Goal: Find specific page/section: Find specific page/section

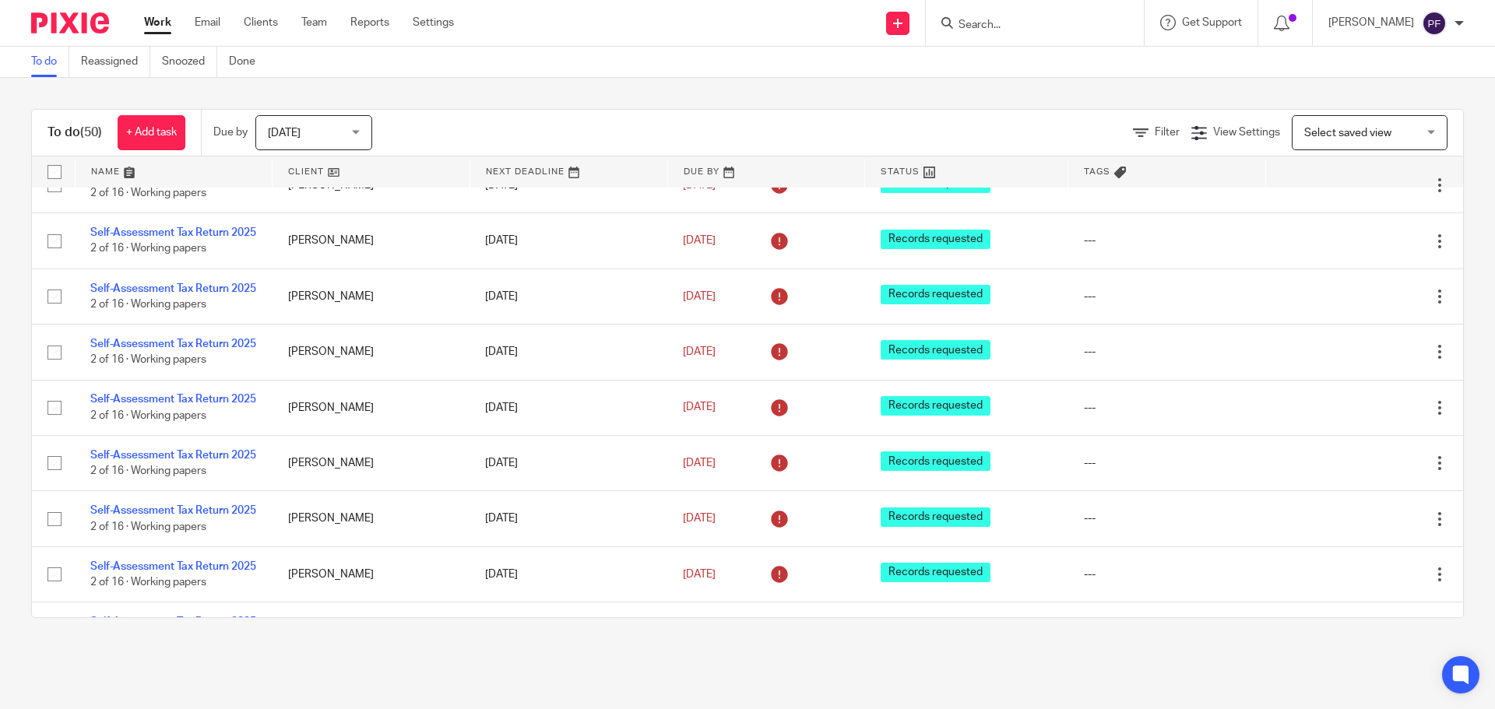
scroll to position [1249, 0]
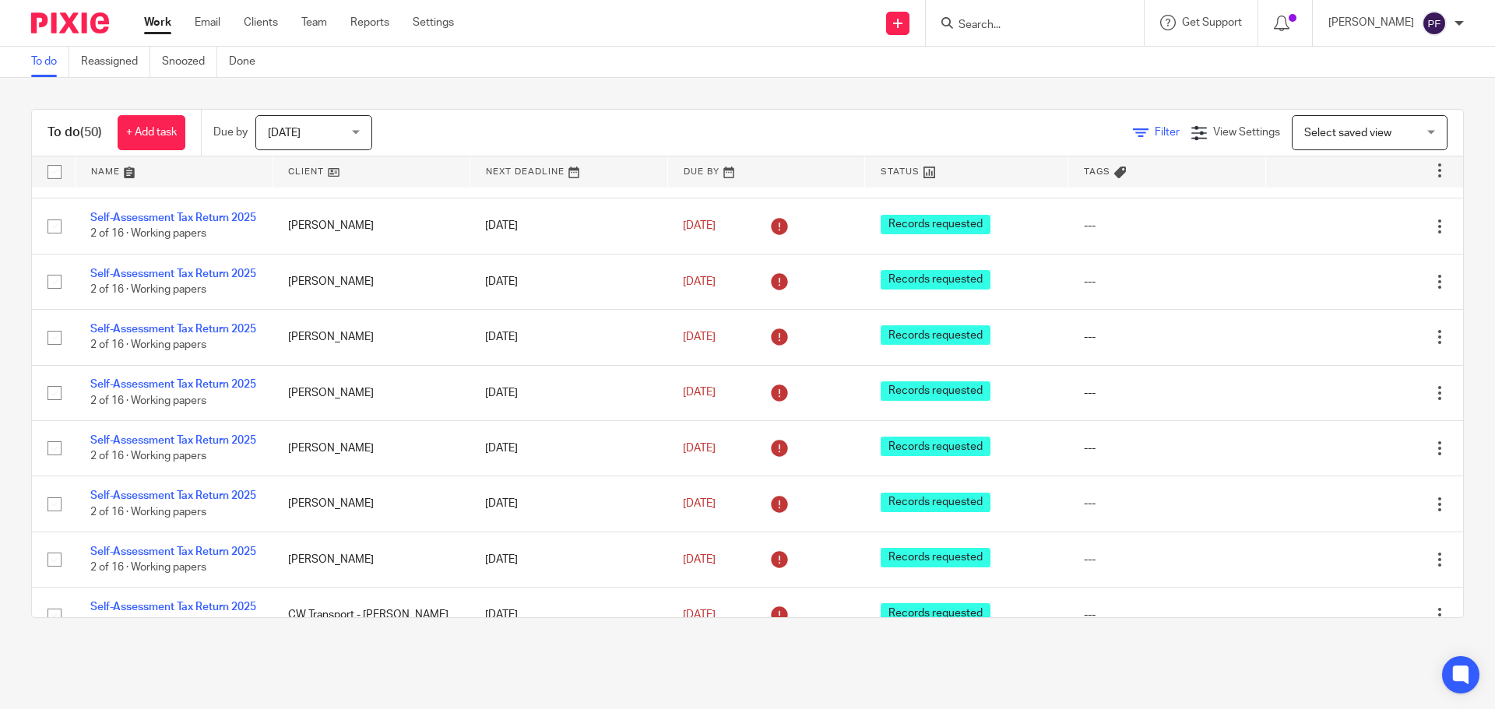
click at [1155, 129] on span "Filter" at bounding box center [1167, 132] width 25 height 11
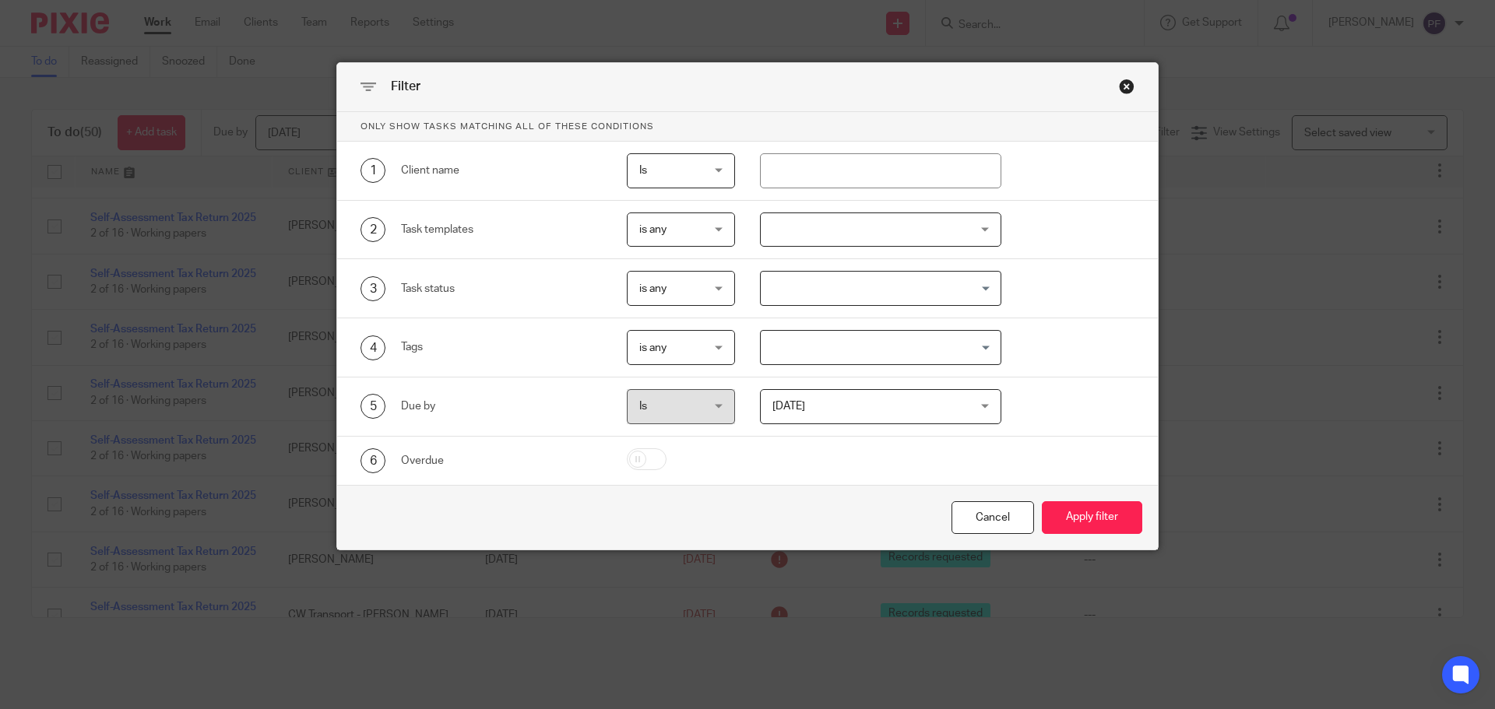
click at [834, 229] on div at bounding box center [881, 230] width 242 height 35
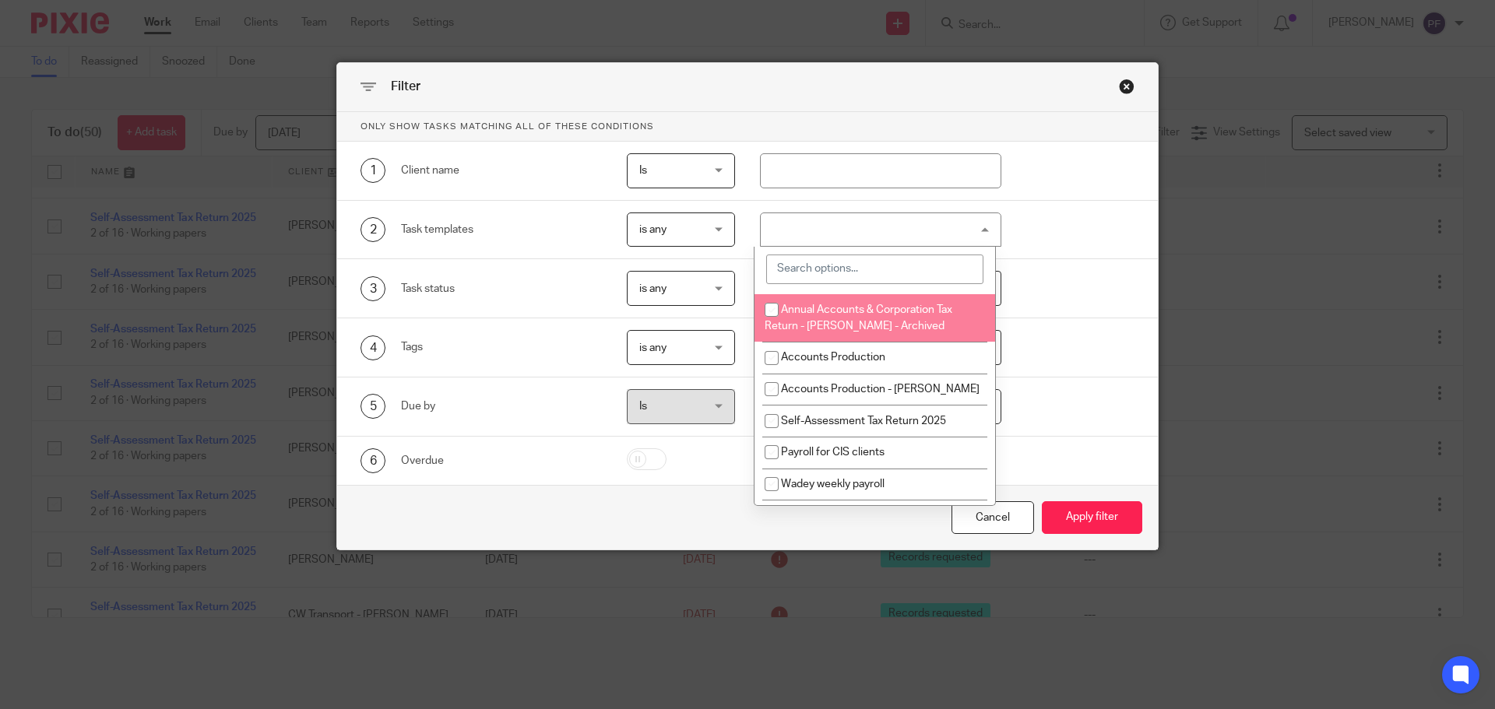
scroll to position [2150, 0]
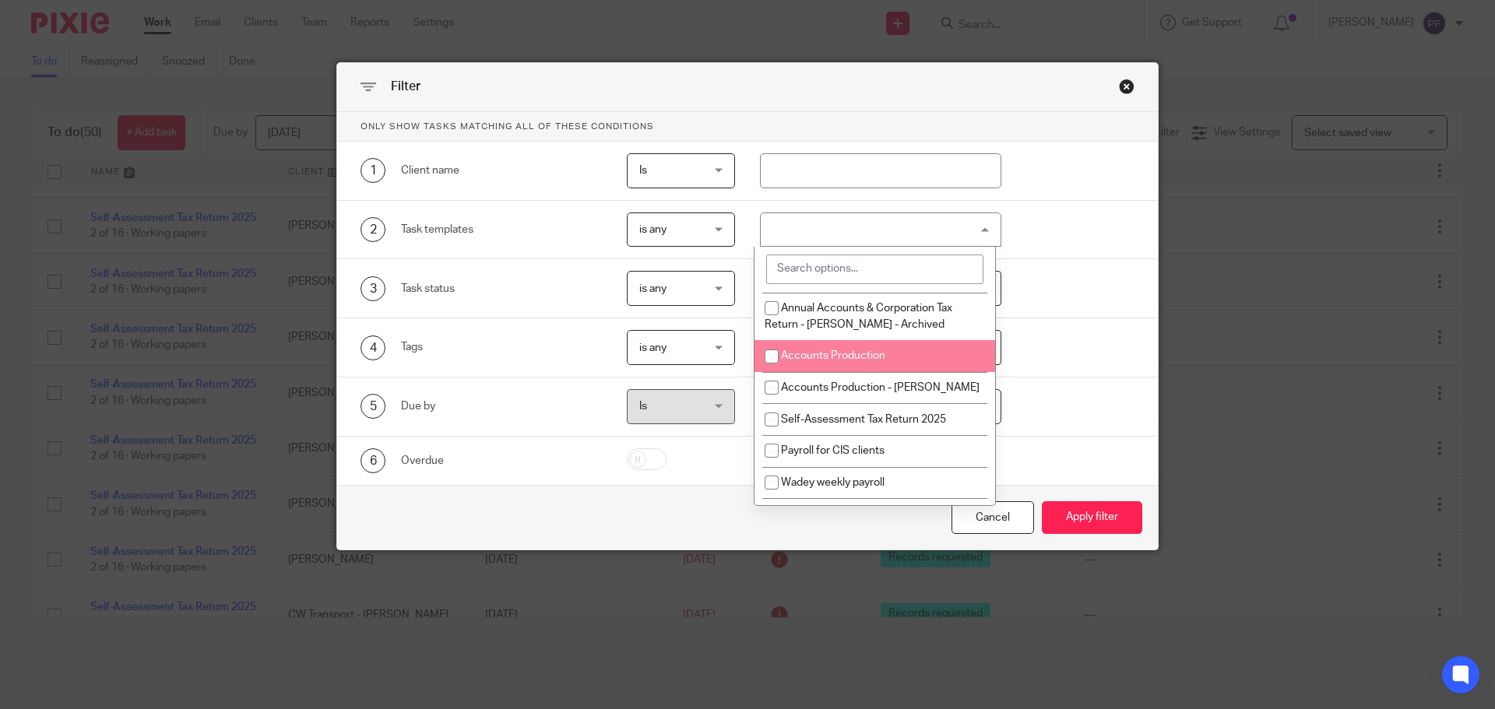
click at [767, 371] on input "checkbox" at bounding box center [772, 357] width 30 height 30
checkbox input "true"
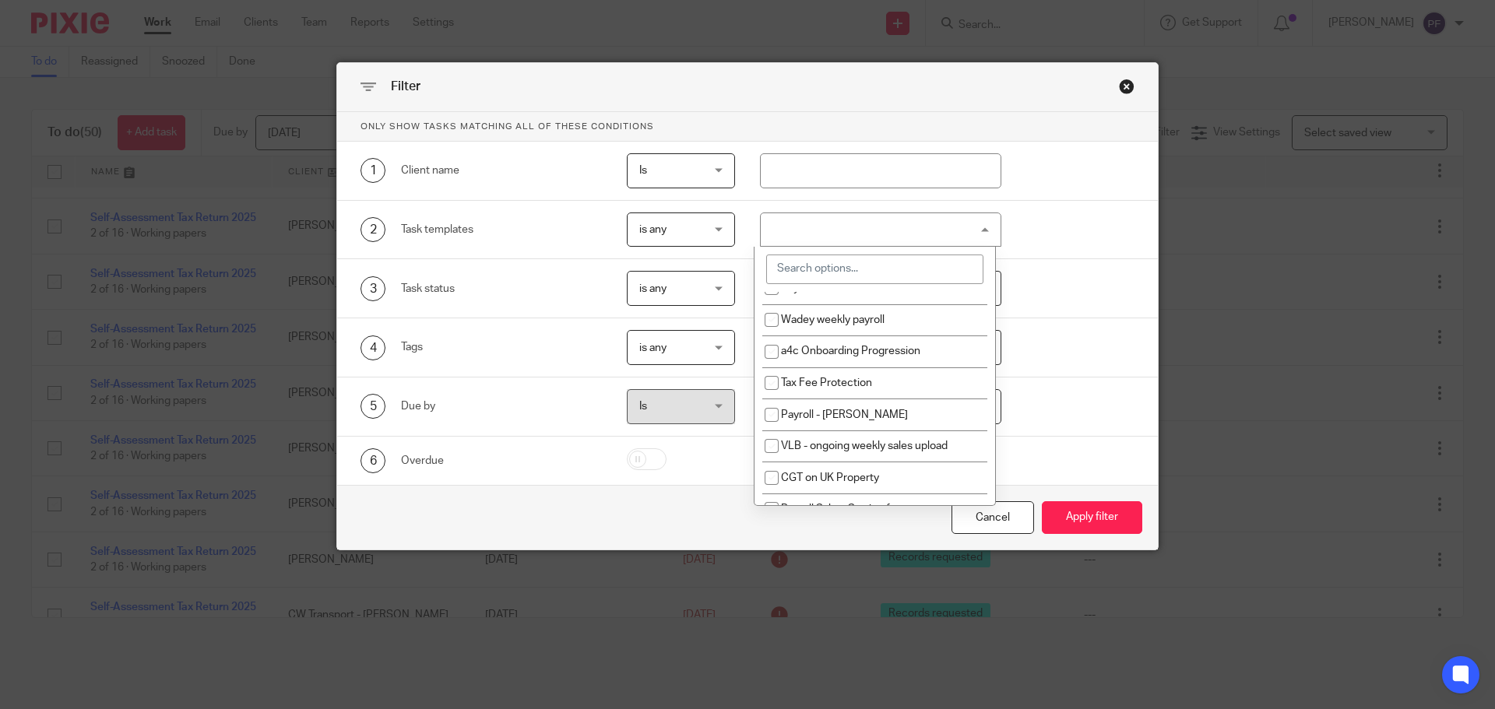
scroll to position [2315, 0]
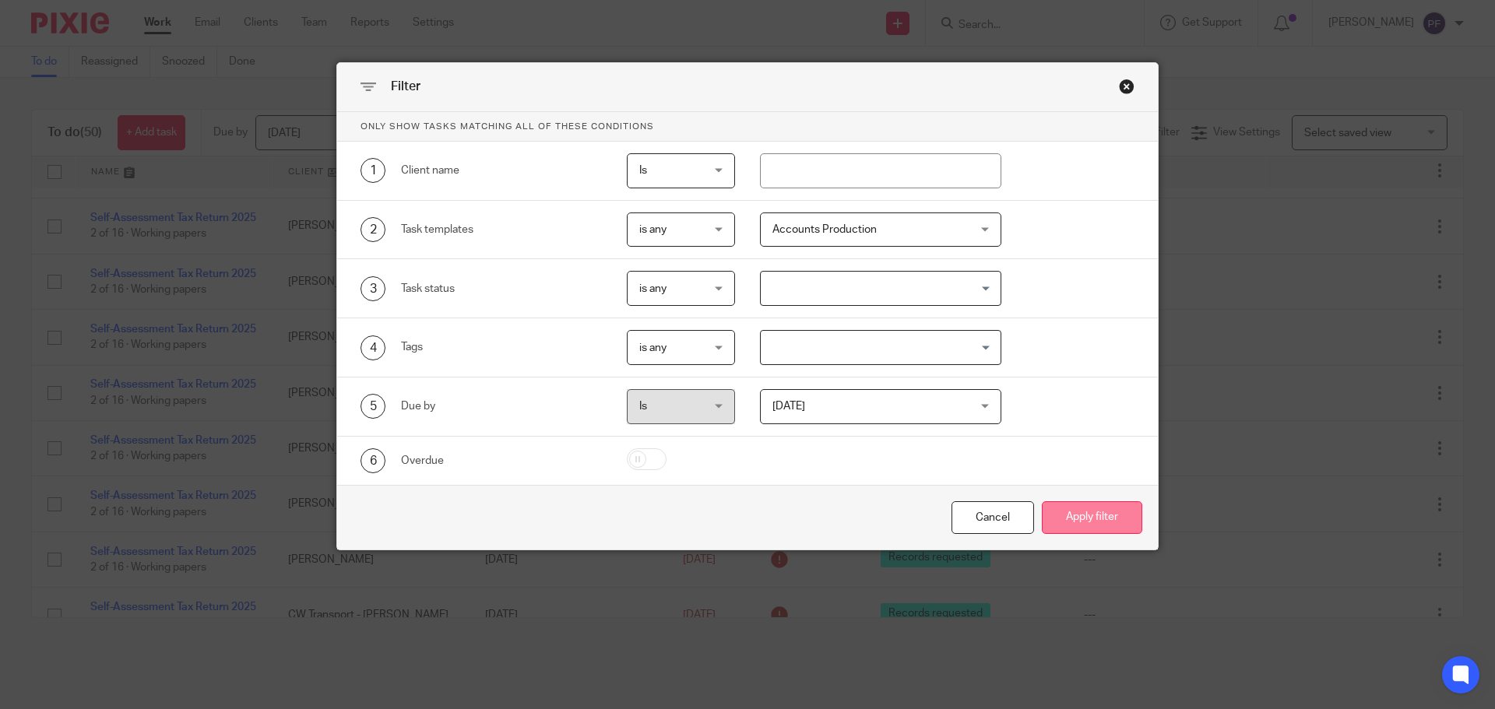
click at [1081, 512] on button "Apply filter" at bounding box center [1092, 517] width 100 height 33
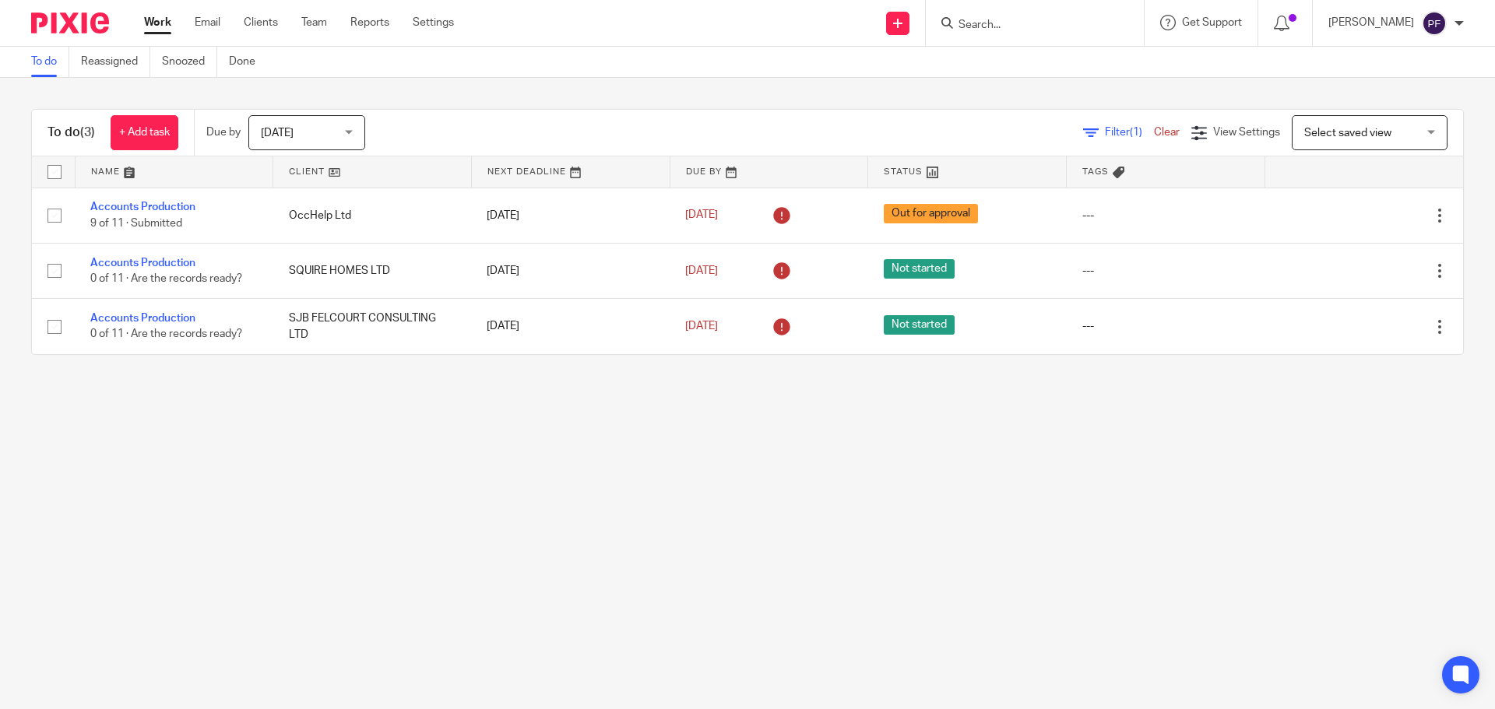
click at [1154, 138] on link "Clear" at bounding box center [1167, 132] width 26 height 11
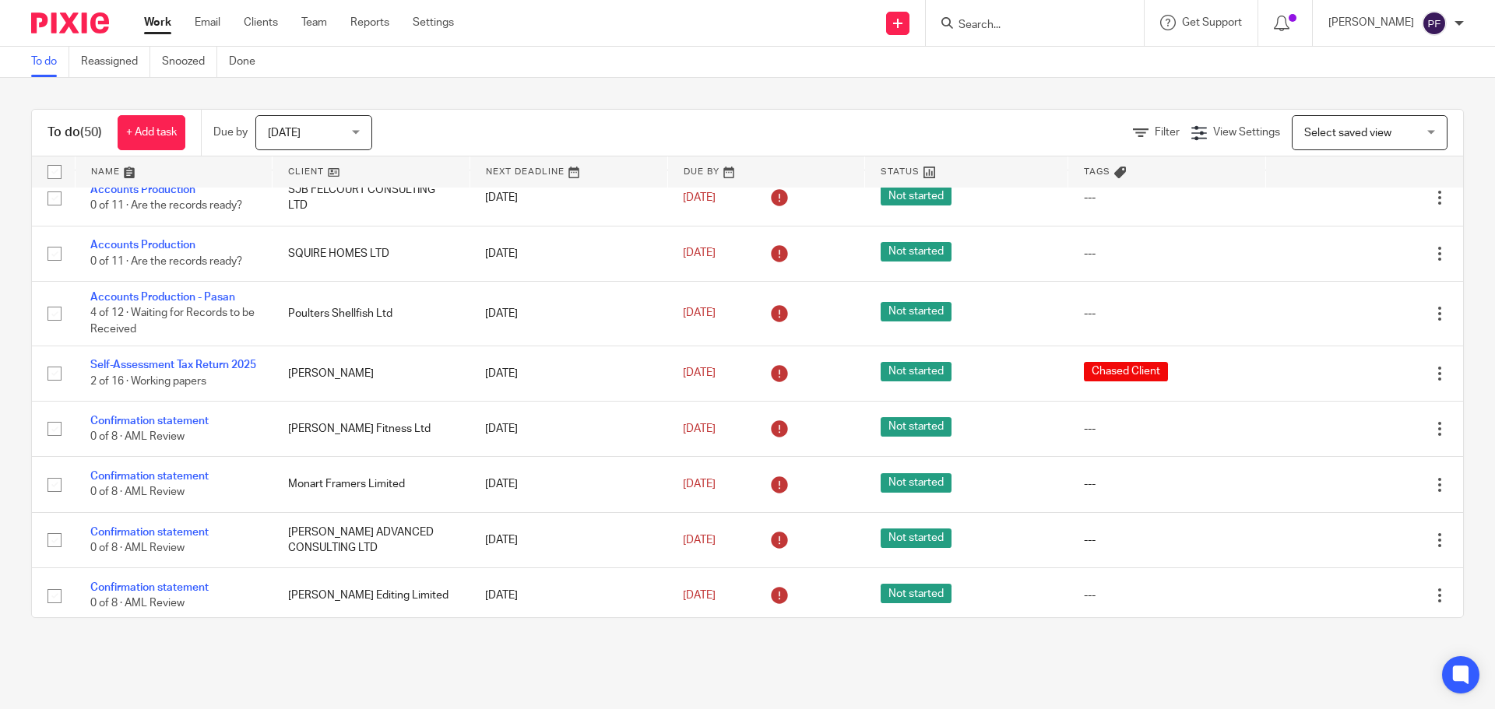
scroll to position [2192, 0]
drag, startPoint x: 213, startPoint y: 287, endPoint x: 479, endPoint y: 126, distance: 311.2
click at [479, 126] on div "Filter View Settings View Settings Manage saved views Select saved view Select …" at bounding box center [930, 132] width 1063 height 35
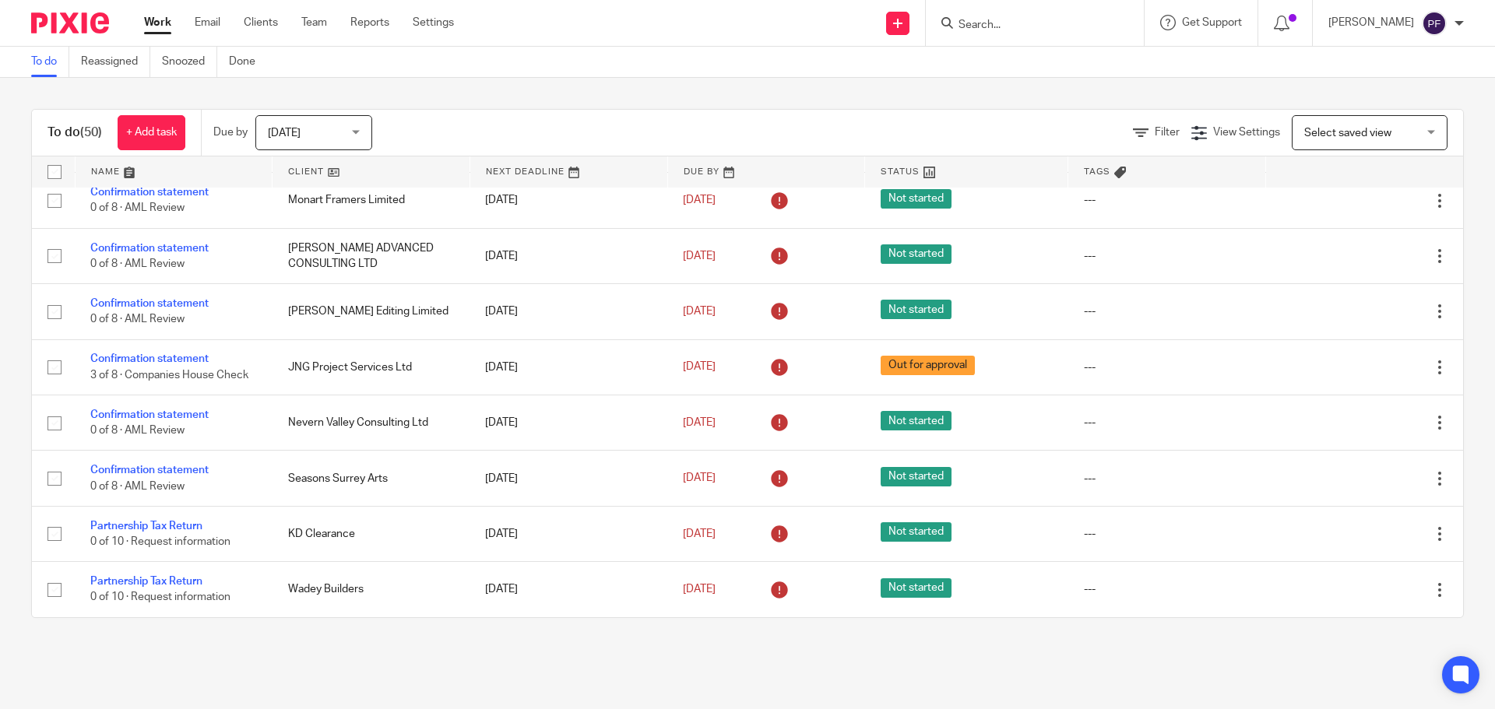
scroll to position [2750, 0]
click at [1000, 30] on input "Search" at bounding box center [1027, 26] width 140 height 14
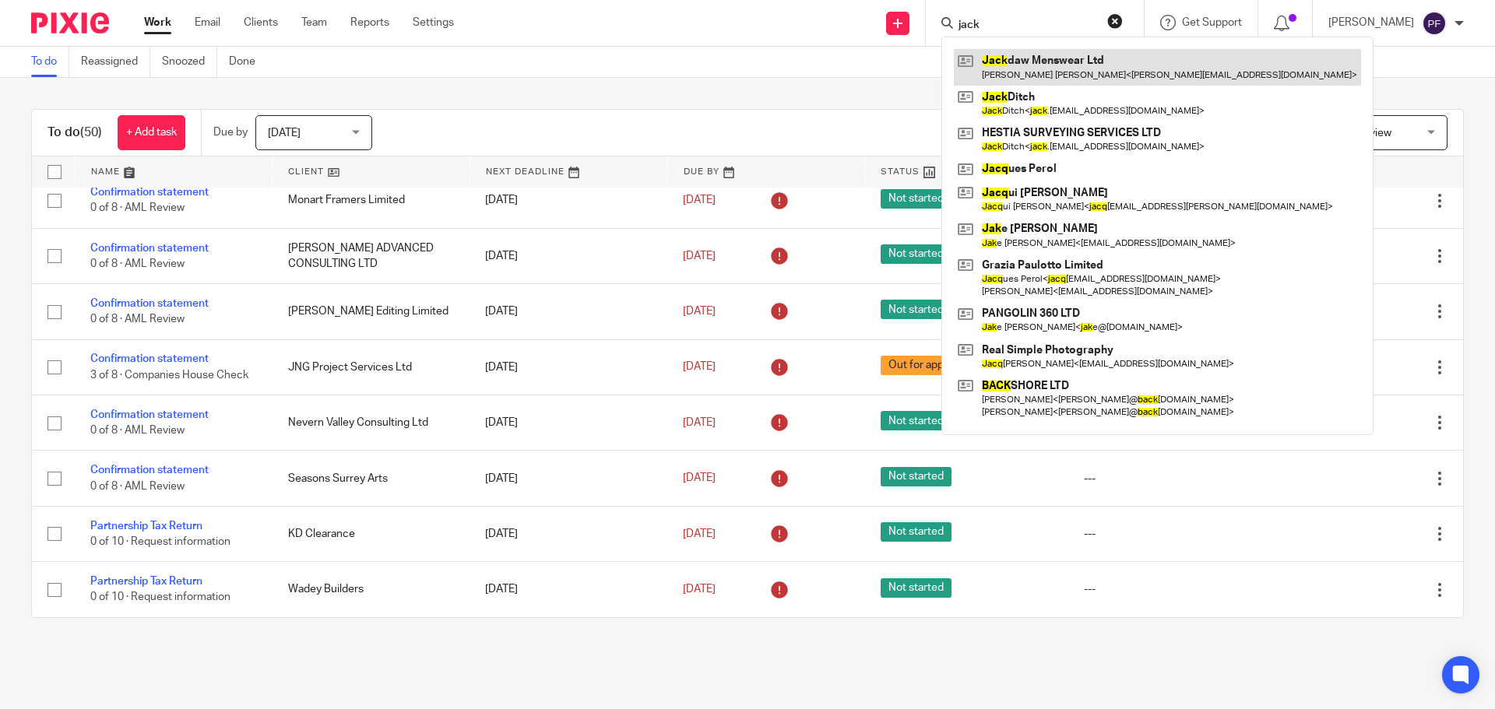
type input "jack"
click at [1008, 67] on link at bounding box center [1157, 67] width 407 height 36
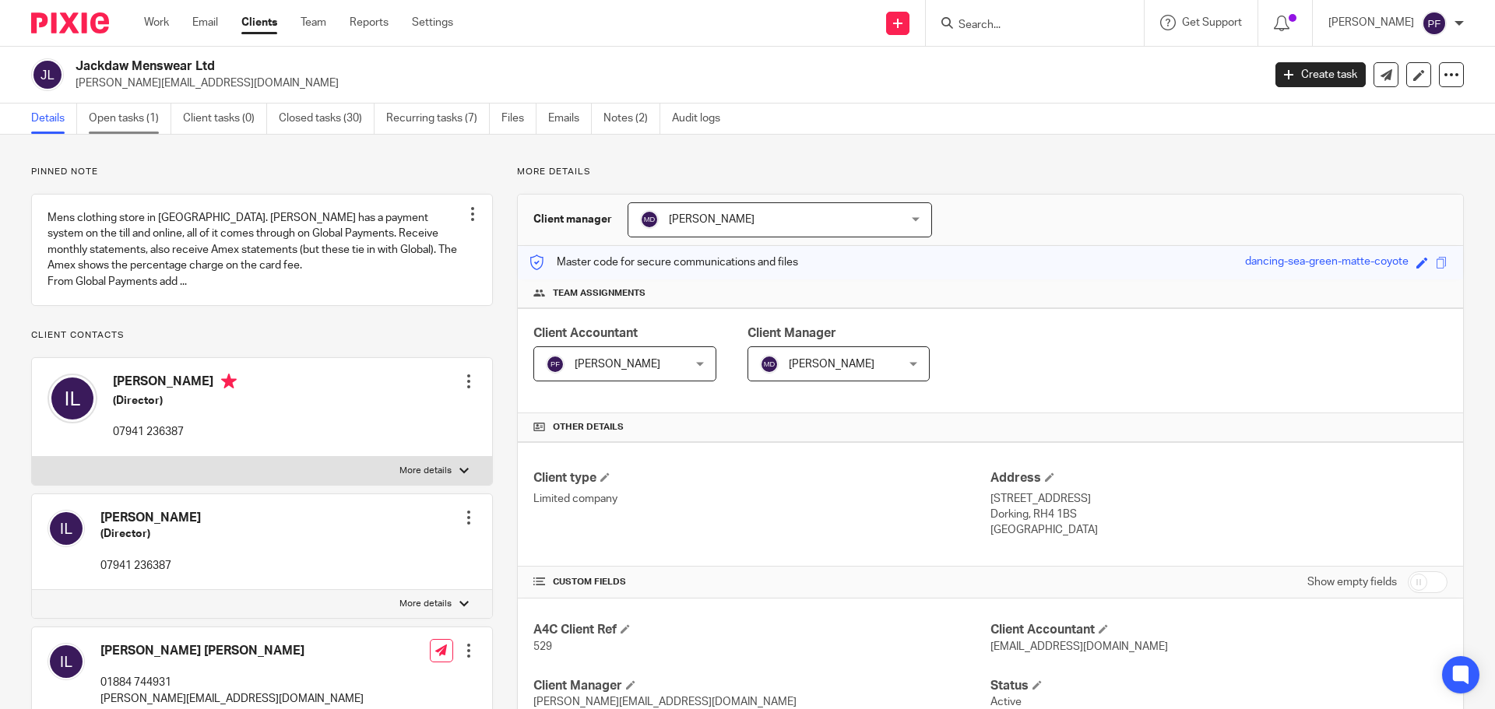
click at [120, 115] on link "Open tasks (1)" at bounding box center [130, 119] width 83 height 30
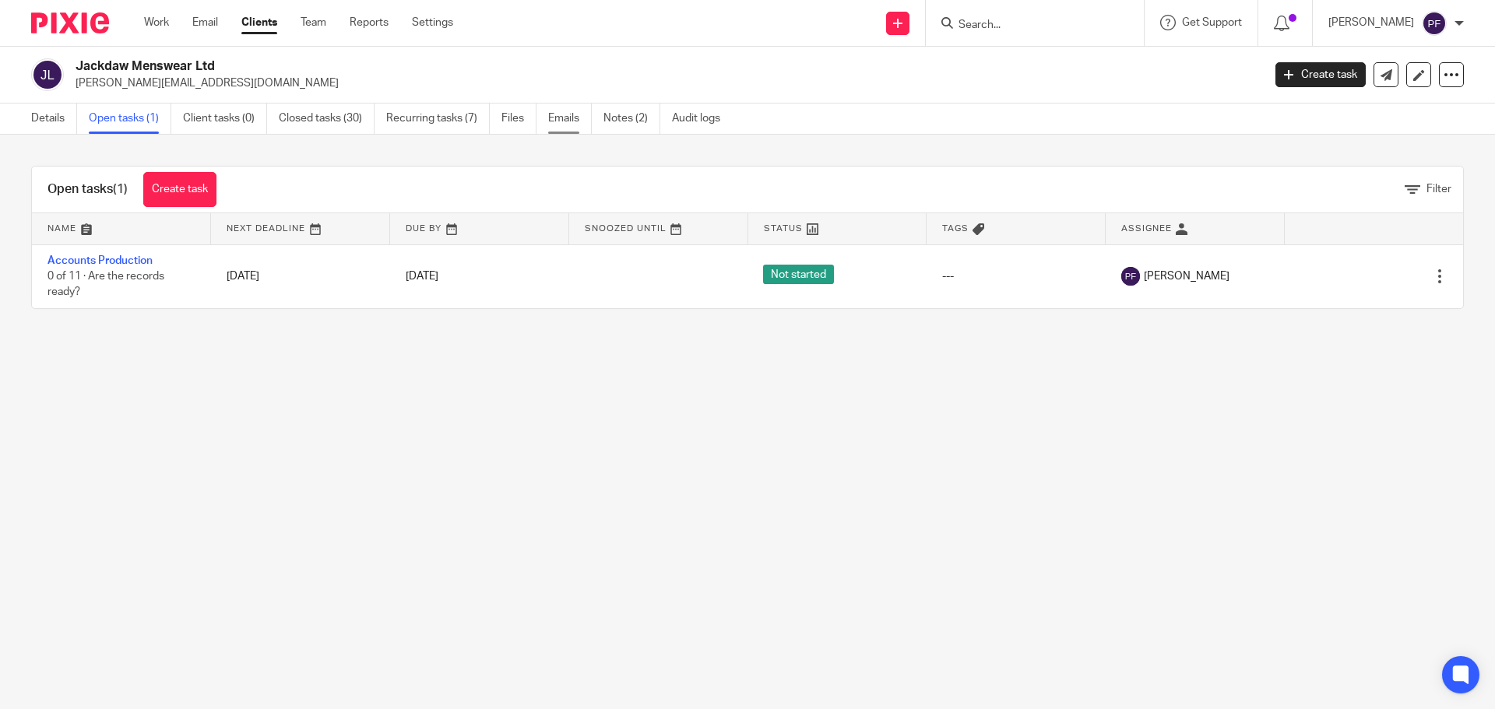
click at [571, 121] on link "Emails" at bounding box center [570, 119] width 44 height 30
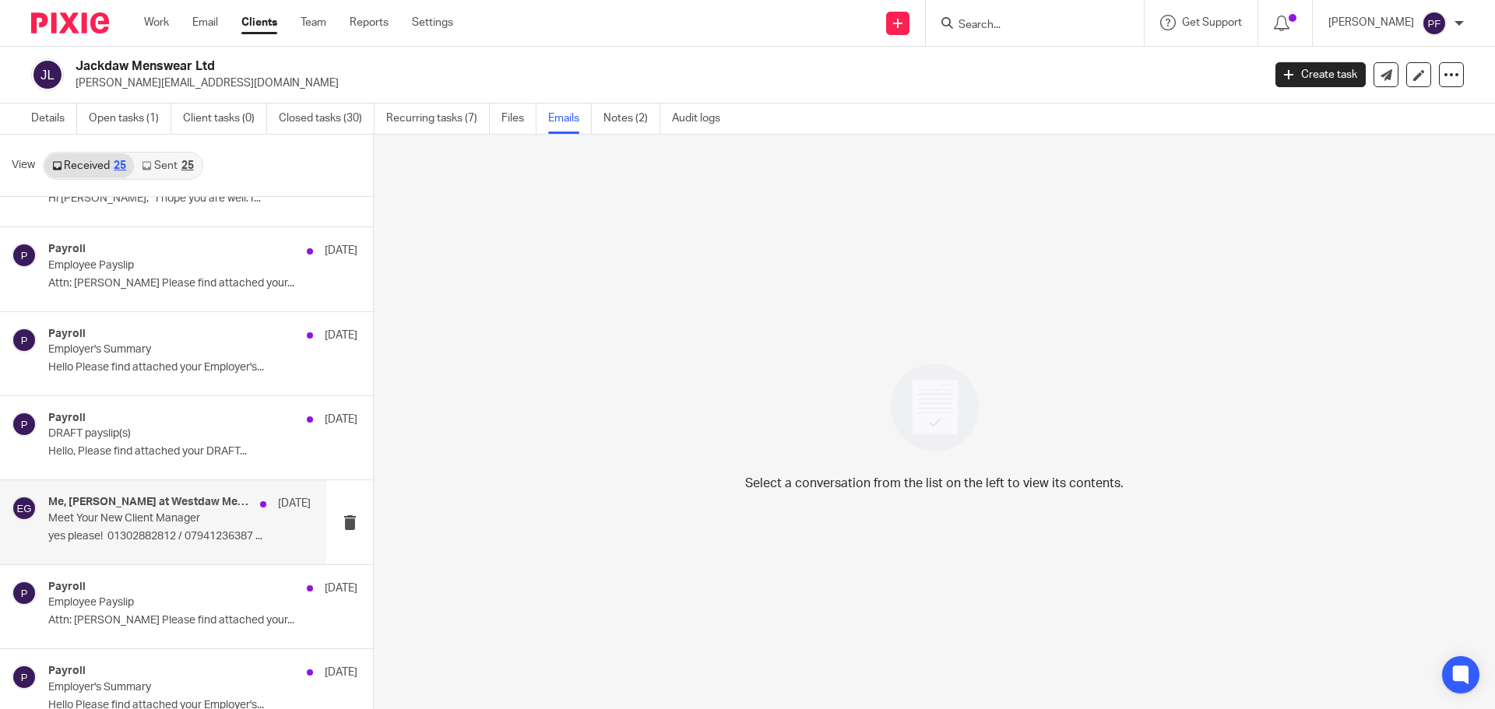
scroll to position [53, 0]
click at [160, 168] on link "Sent 25" at bounding box center [167, 165] width 67 height 25
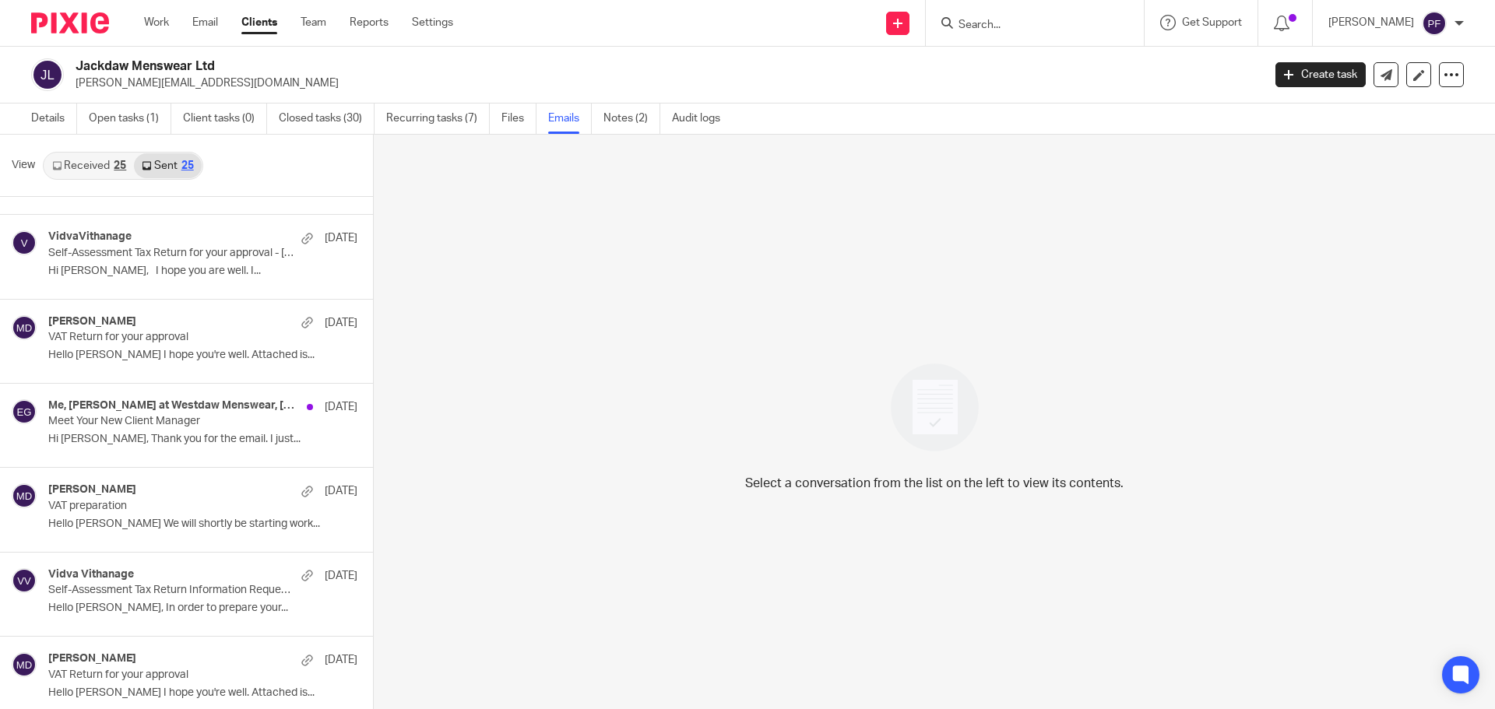
scroll to position [65, 0]
click at [325, 125] on link "Closed tasks (30)" at bounding box center [327, 119] width 96 height 30
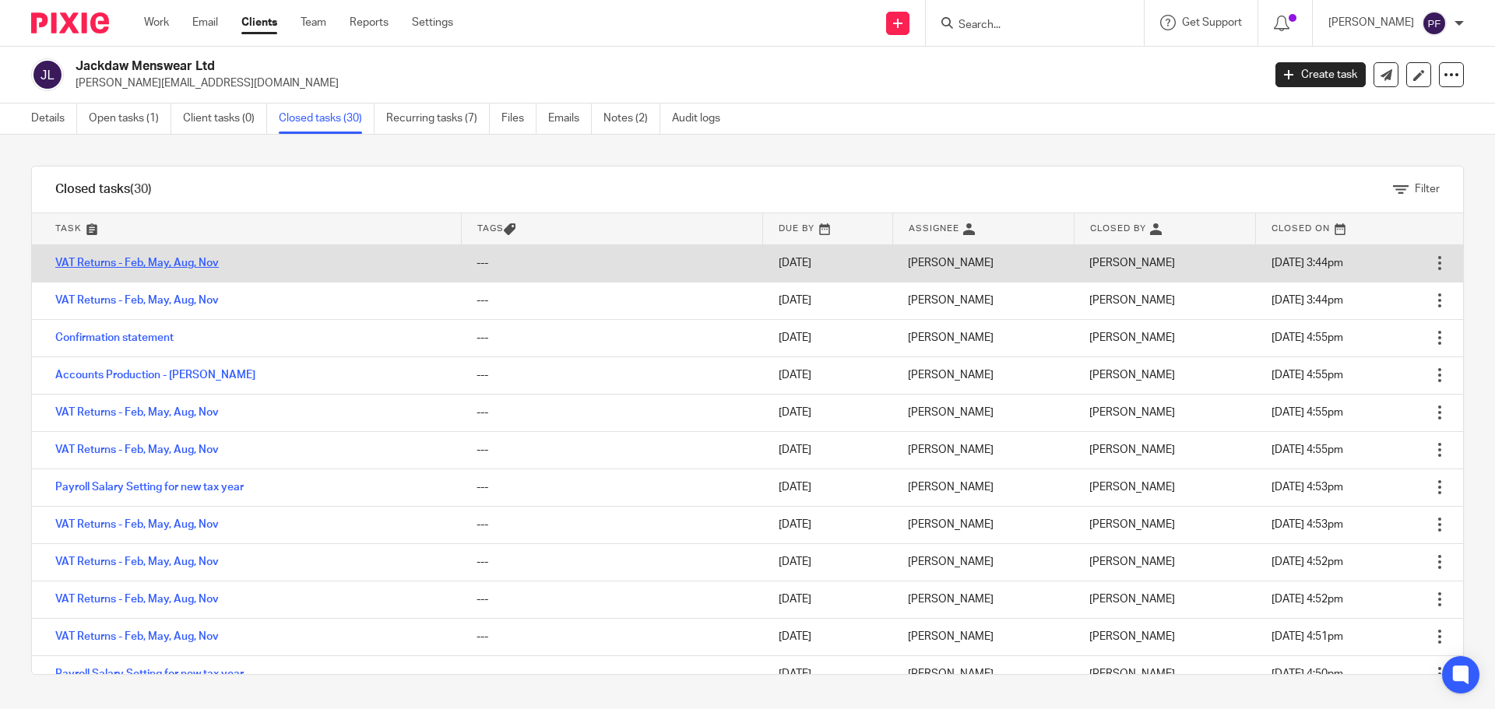
click at [180, 262] on link "VAT Returns - Feb, May, Aug, Nov" at bounding box center [136, 263] width 163 height 11
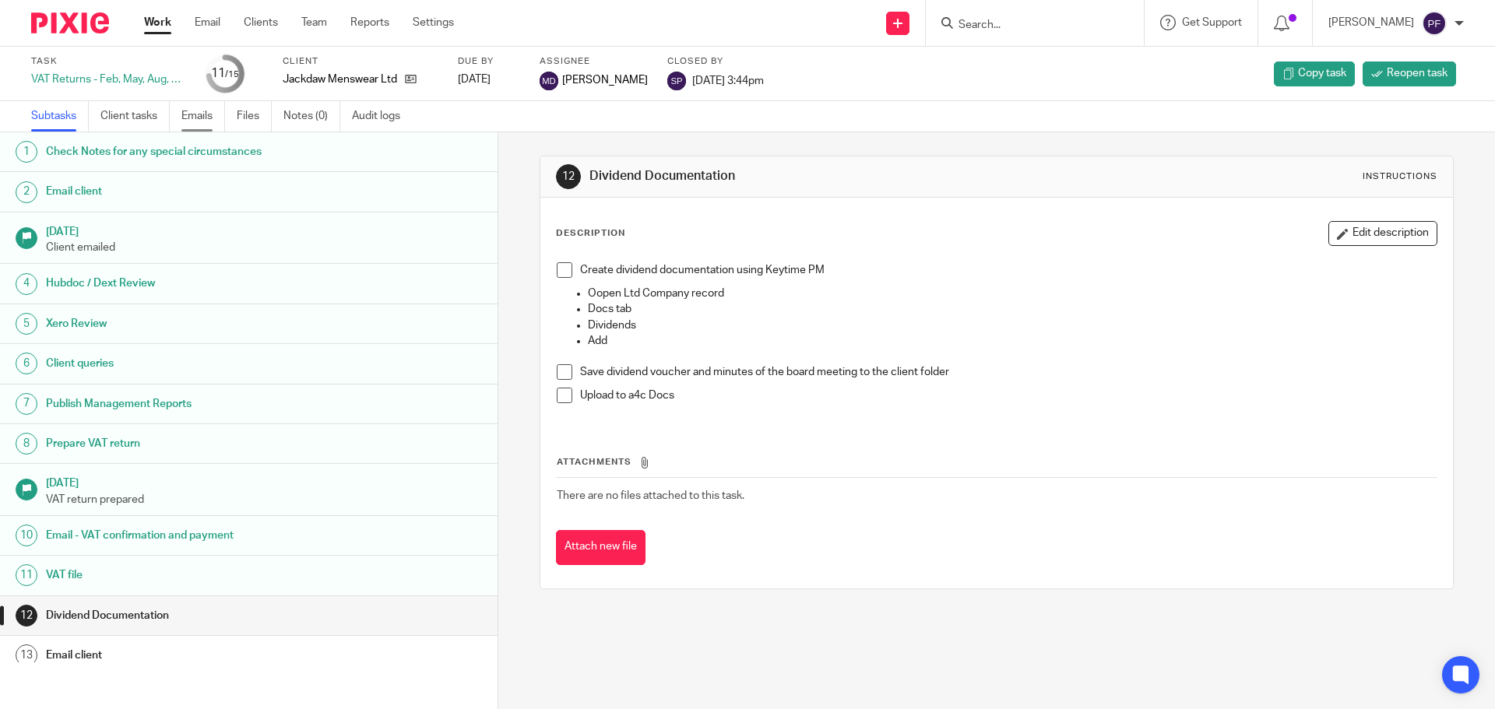
click at [204, 116] on link "Emails" at bounding box center [203, 116] width 44 height 30
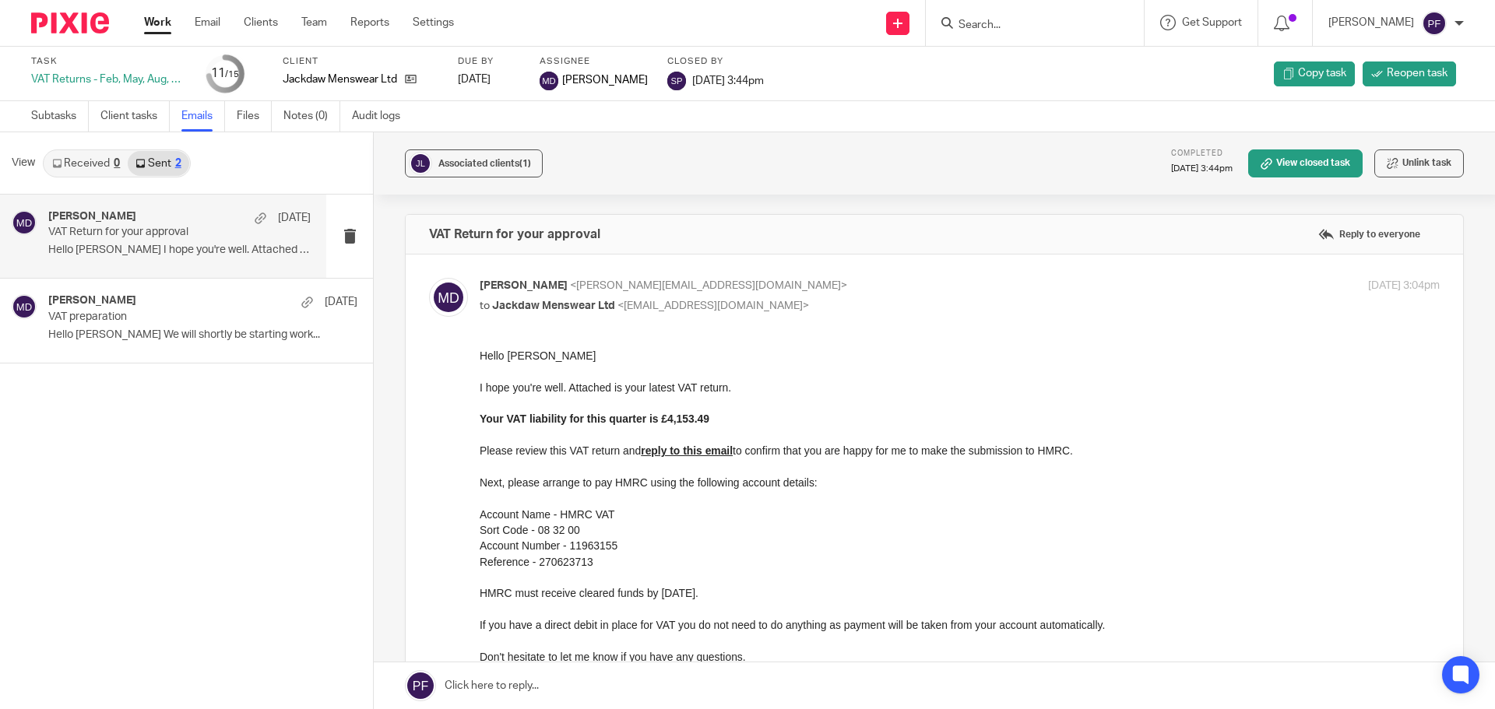
scroll to position [255, 0]
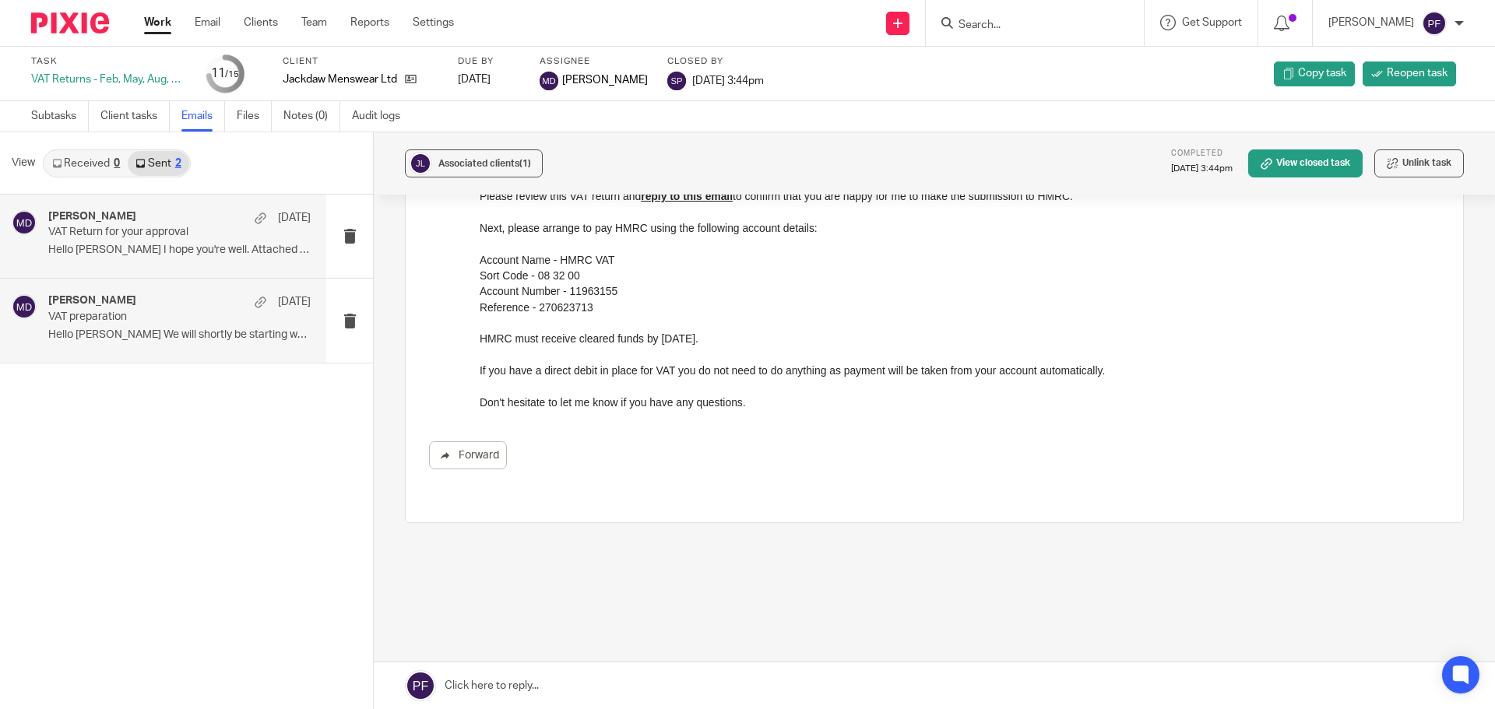
click at [181, 362] on div "Meghan Dumphreys 3 Mar VAT preparation Hello Ian We will shortly be starting wo…" at bounding box center [163, 320] width 326 height 83
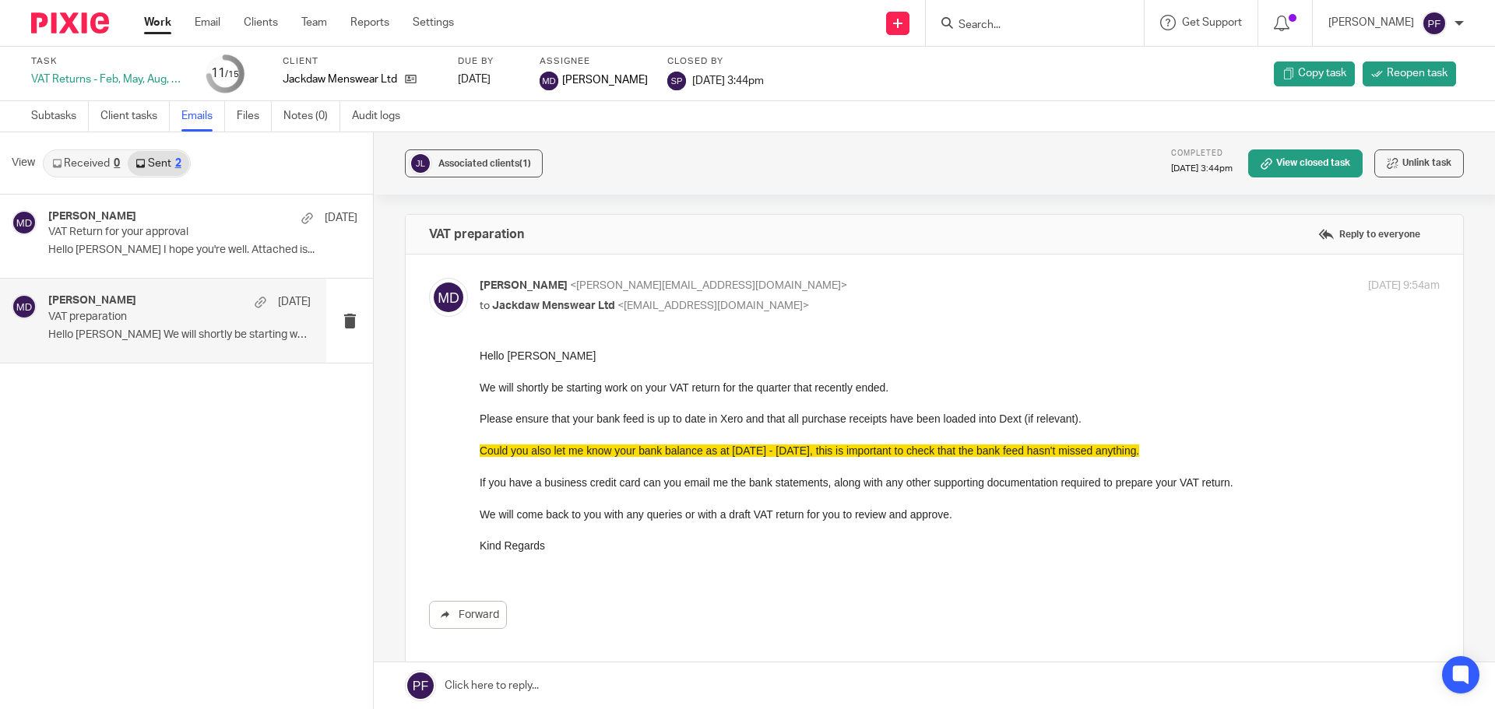
scroll to position [0, 0]
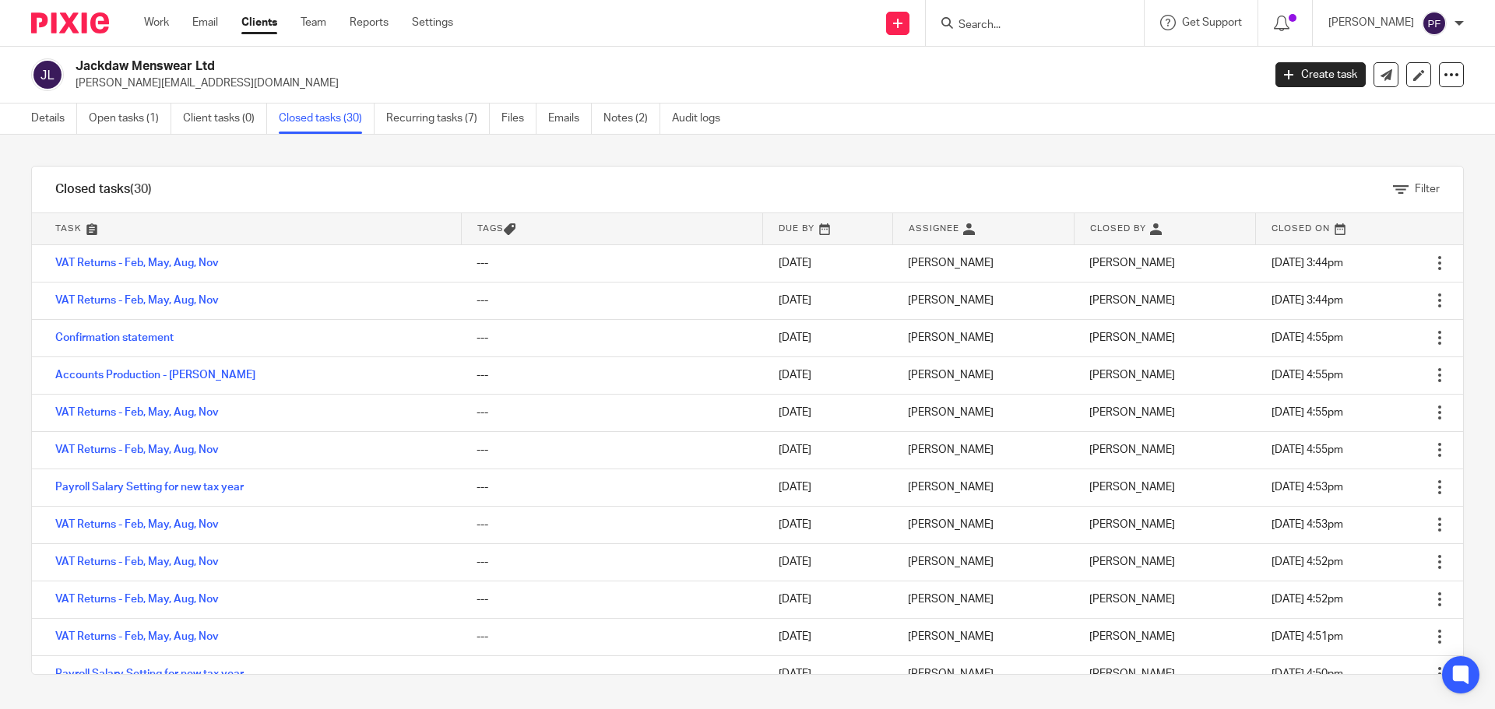
click at [176, 302] on link "VAT Returns - Feb, May, Aug, Nov" at bounding box center [136, 300] width 163 height 11
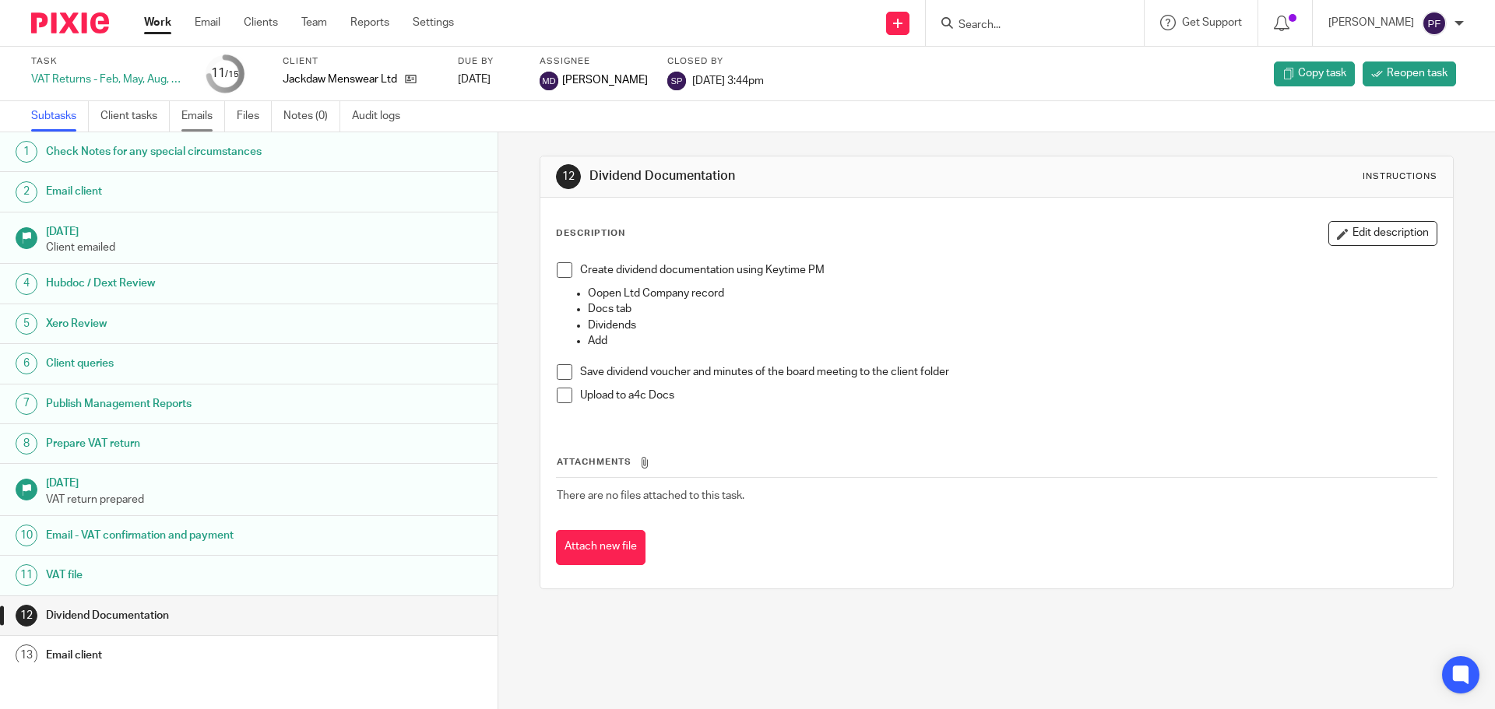
click at [192, 114] on link "Emails" at bounding box center [203, 116] width 44 height 30
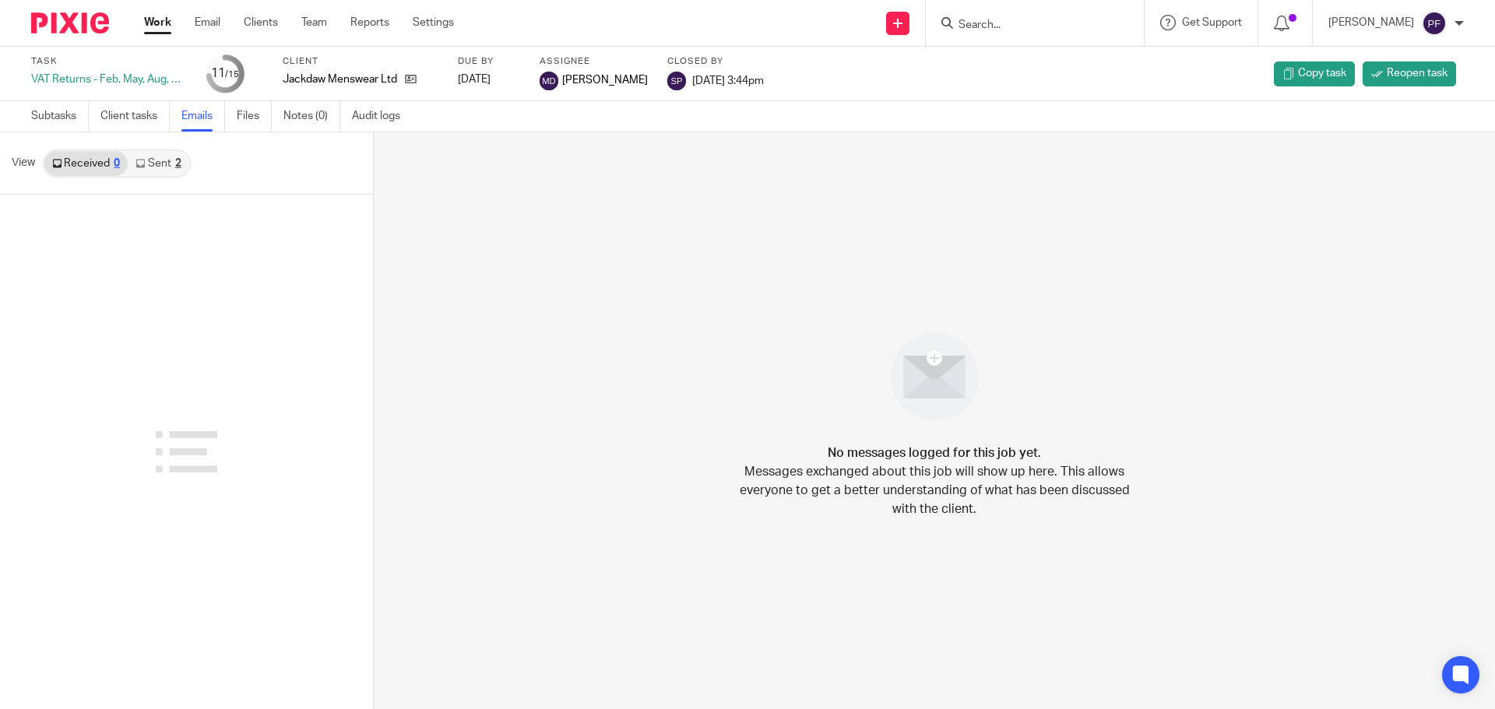
click at [164, 163] on link "Sent 2" at bounding box center [158, 163] width 61 height 25
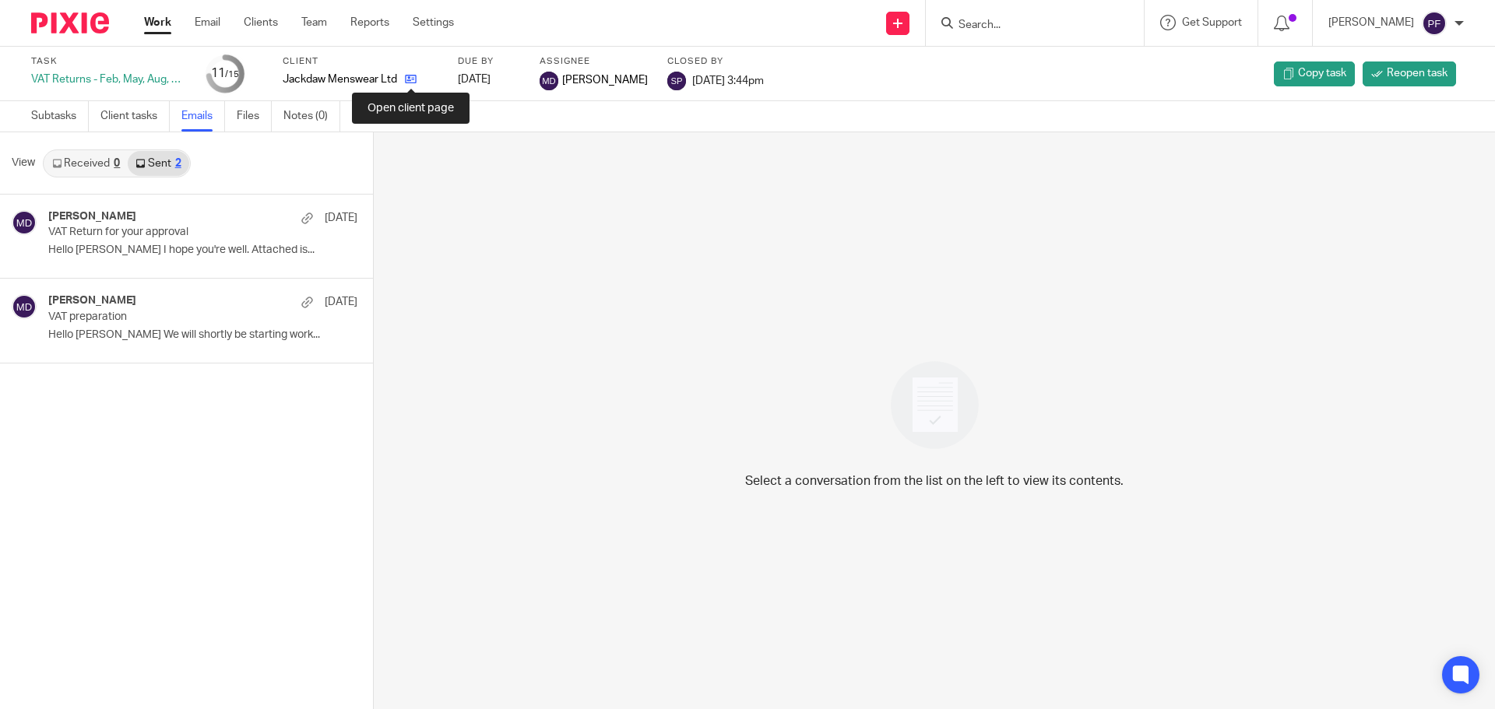
click at [406, 85] on icon at bounding box center [411, 79] width 12 height 12
